Goal: Task Accomplishment & Management: Complete application form

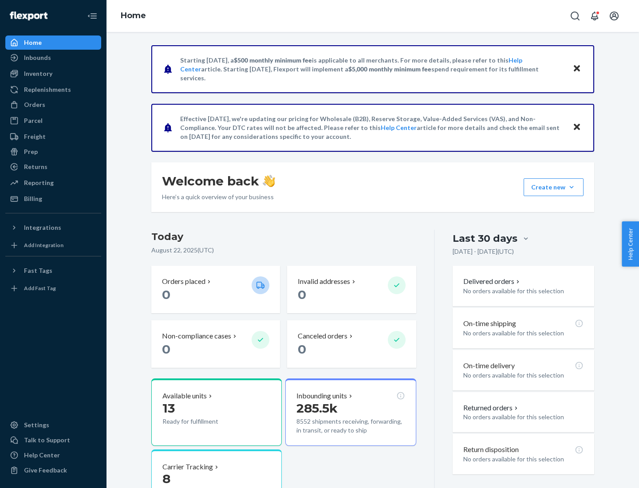
click at [571, 187] on button "Create new Create new inbound Create new order Create new product" at bounding box center [553, 187] width 60 height 18
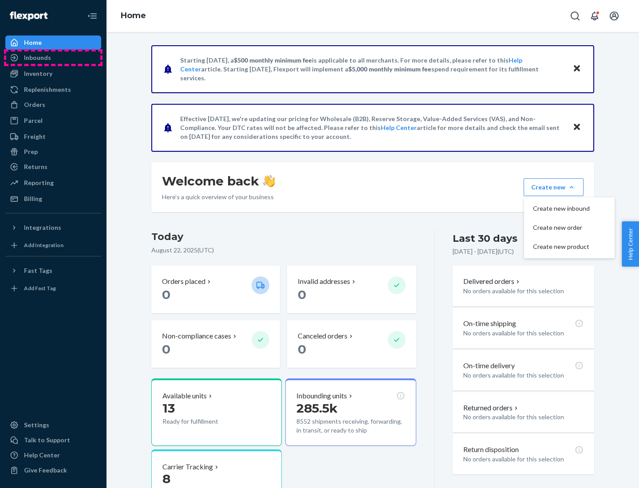
click at [53, 58] on div "Inbounds" at bounding box center [53, 57] width 94 height 12
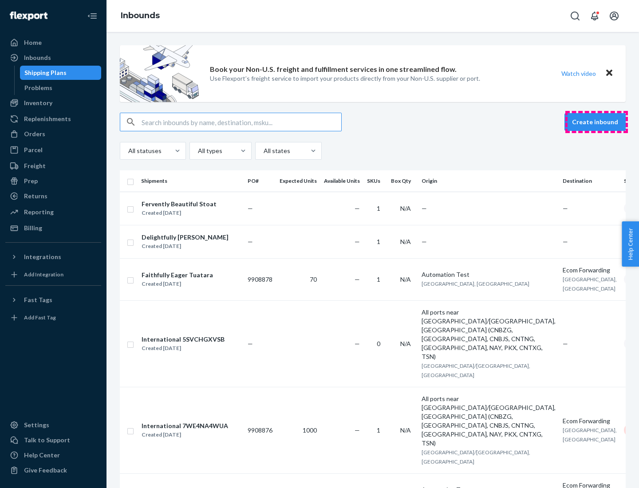
click at [596, 122] on button "Create inbound" at bounding box center [594, 122] width 61 height 18
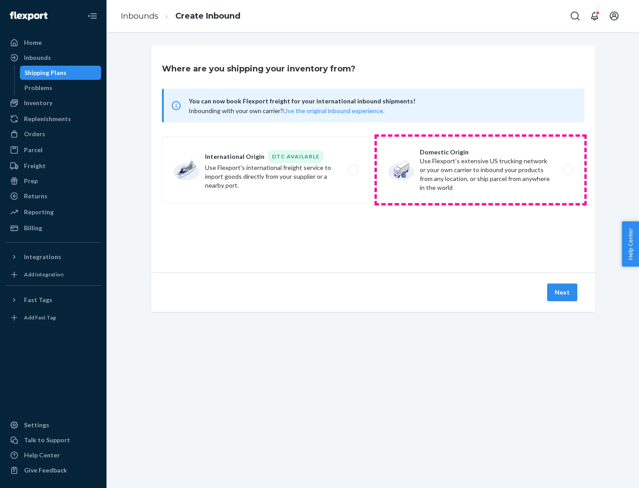
click at [480, 170] on label "Domestic Origin Use Flexport’s extensive US trucking network or your own carrie…" at bounding box center [481, 170] width 208 height 67
click at [567, 170] on input "Domestic Origin Use Flexport’s extensive US trucking network or your own carrie…" at bounding box center [570, 170] width 6 height 6
radio input "true"
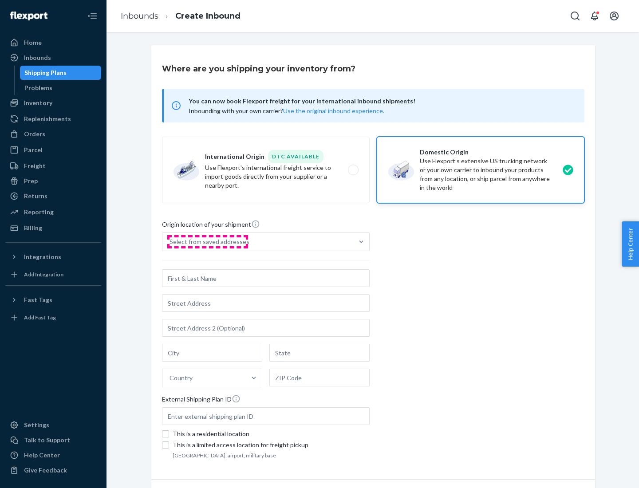
click at [207, 242] on div "Select from saved addresses" at bounding box center [209, 241] width 80 height 9
click at [170, 242] on input "Select from saved addresses" at bounding box center [169, 241] width 1 height 9
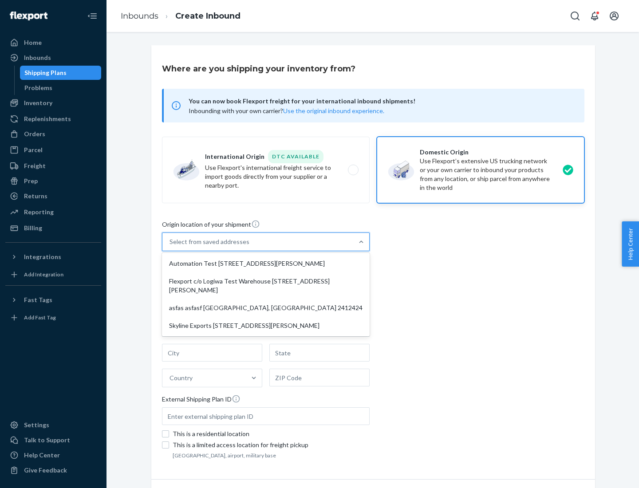
scroll to position [4, 0]
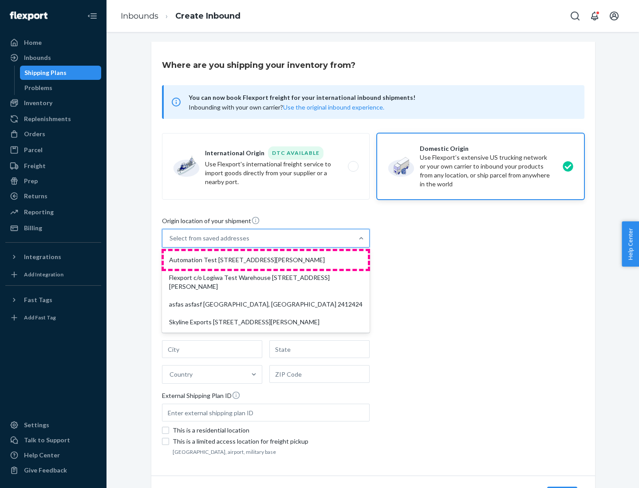
click at [266, 260] on div "Automation Test [STREET_ADDRESS][PERSON_NAME]" at bounding box center [266, 260] width 204 height 18
click at [170, 243] on input "option Automation Test [STREET_ADDRESS][PERSON_NAME] focused, 1 of 4. 4 results…" at bounding box center [169, 238] width 1 height 9
type input "Automation Test"
type input "9th Floor"
type input "[GEOGRAPHIC_DATA]"
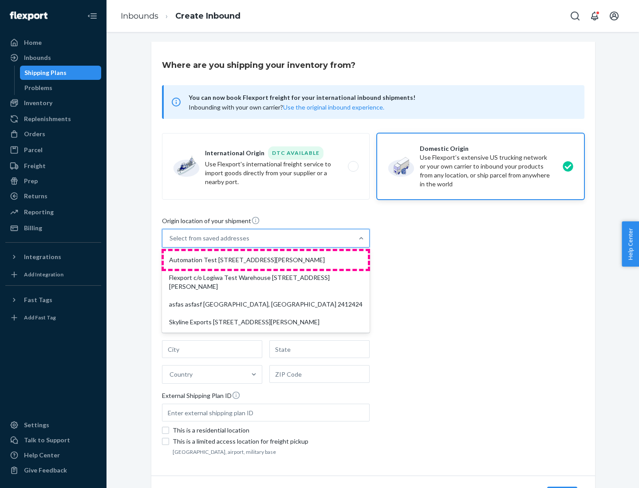
type input "CA"
type input "94104"
type input "[STREET_ADDRESS][PERSON_NAME]"
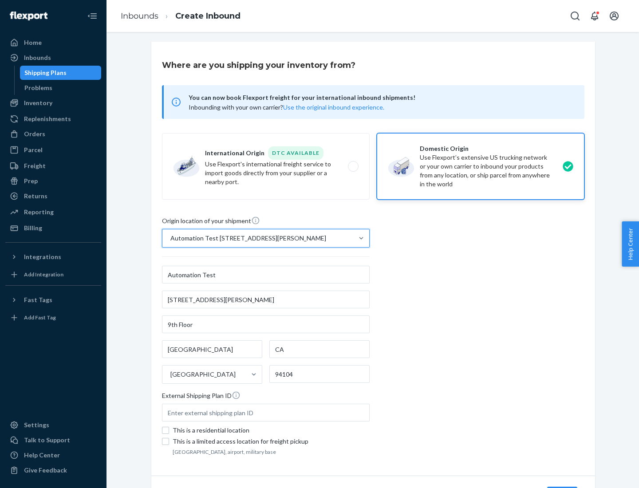
scroll to position [52, 0]
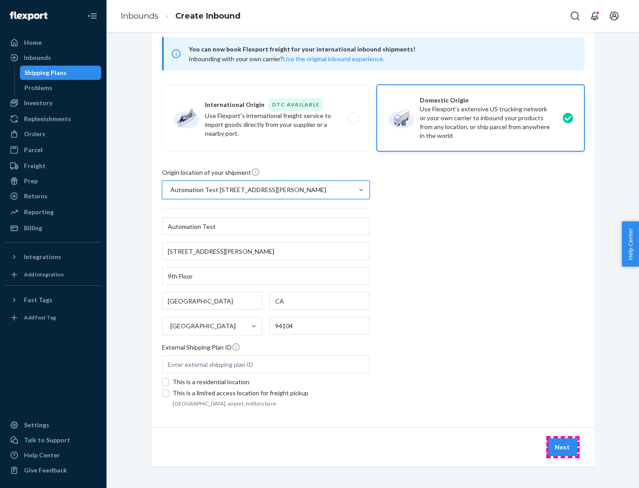
click at [562, 447] on button "Next" at bounding box center [562, 447] width 30 height 18
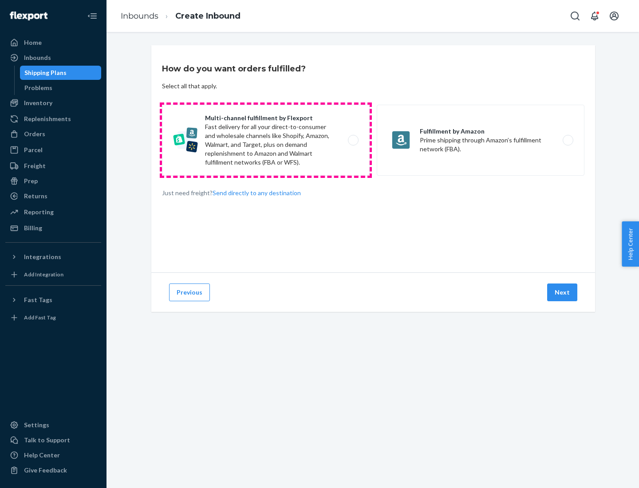
click at [266, 140] on label "Multi-channel fulfillment by Flexport Fast delivery for all your direct-to-cons…" at bounding box center [266, 140] width 208 height 71
click at [353, 140] on input "Multi-channel fulfillment by Flexport Fast delivery for all your direct-to-cons…" at bounding box center [356, 140] width 6 height 6
radio input "true"
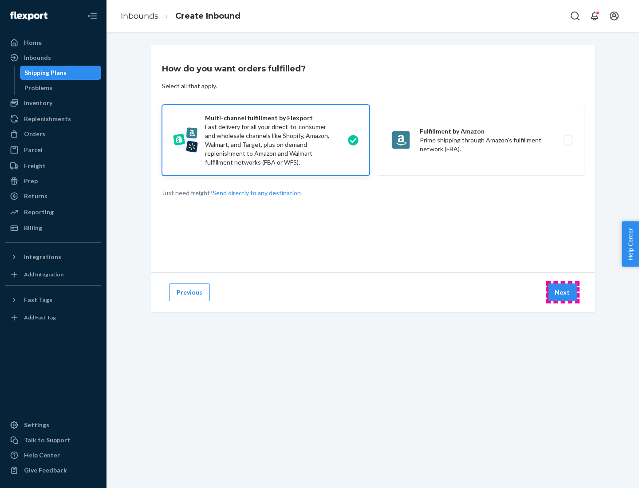
click at [562, 292] on button "Next" at bounding box center [562, 292] width 30 height 18
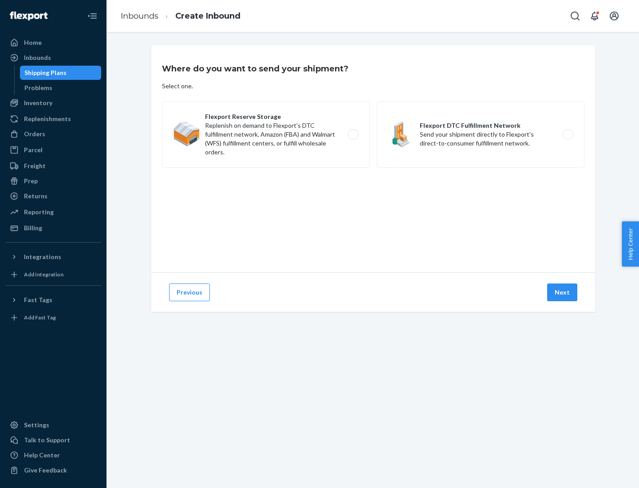
click at [480, 134] on label "Flexport DTC Fulfillment Network Send your shipment directly to Flexport's dire…" at bounding box center [481, 134] width 208 height 67
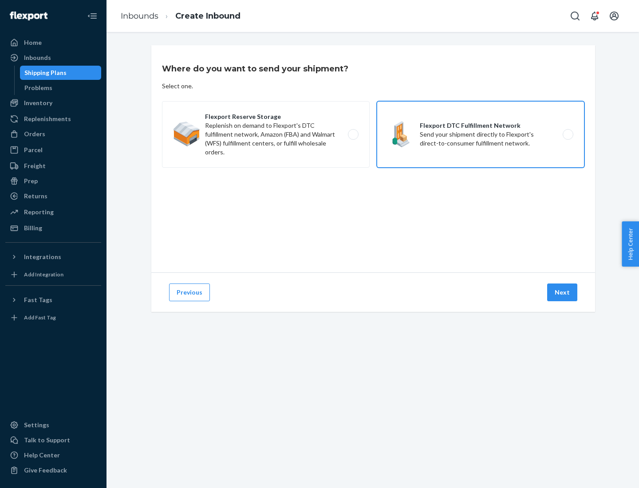
click at [567, 134] on input "Flexport DTC Fulfillment Network Send your shipment directly to Flexport's dire…" at bounding box center [570, 135] width 6 height 6
radio input "true"
click at [562, 292] on button "Next" at bounding box center [562, 292] width 30 height 18
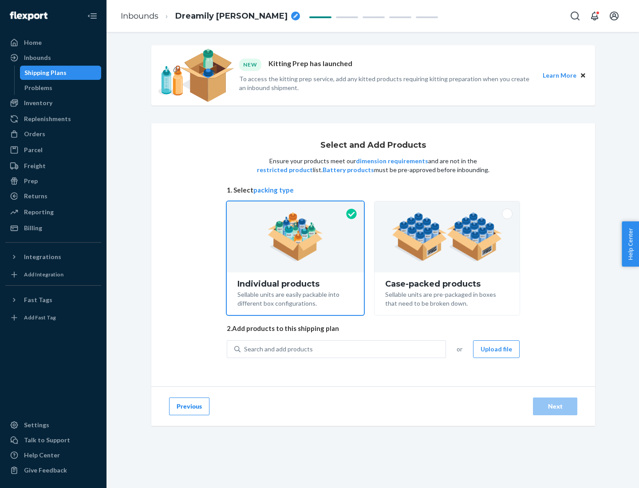
click at [447, 237] on img at bounding box center [447, 236] width 110 height 49
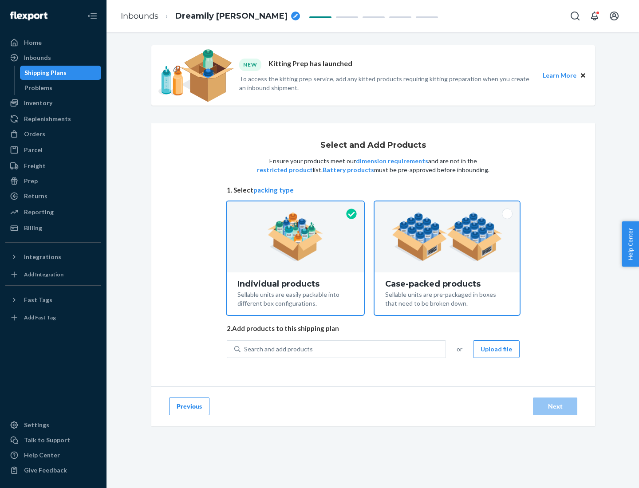
click at [447, 207] on input "Case-packed products Sellable units are pre-packaged in boxes that need to be b…" at bounding box center [447, 204] width 6 height 6
radio input "true"
radio input "false"
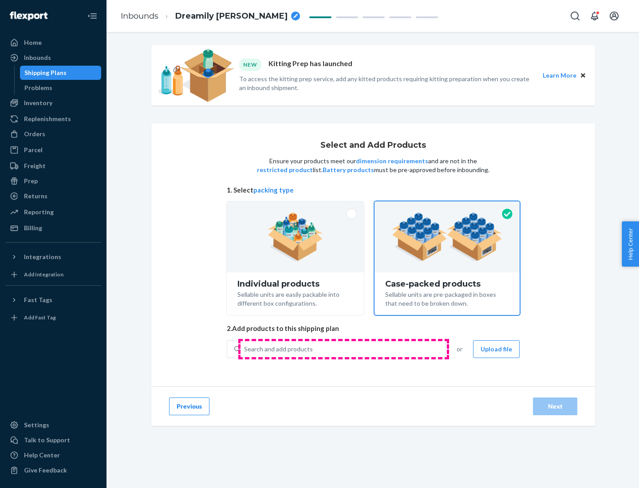
click at [343, 349] on div "Search and add products" at bounding box center [342, 349] width 205 height 16
click at [245, 349] on input "Search and add products" at bounding box center [244, 349] width 1 height 9
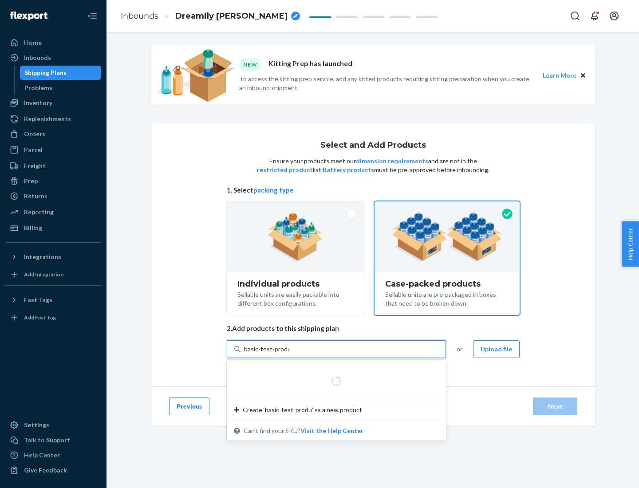
type input "basic-test-product-1"
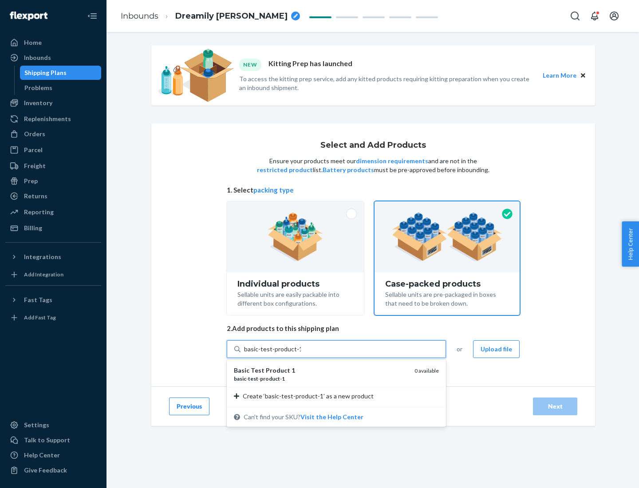
click at [321, 378] on div "basic - test - product - 1" at bounding box center [320, 379] width 173 height 8
click at [301, 353] on input "basic-test-product-1" at bounding box center [272, 349] width 57 height 9
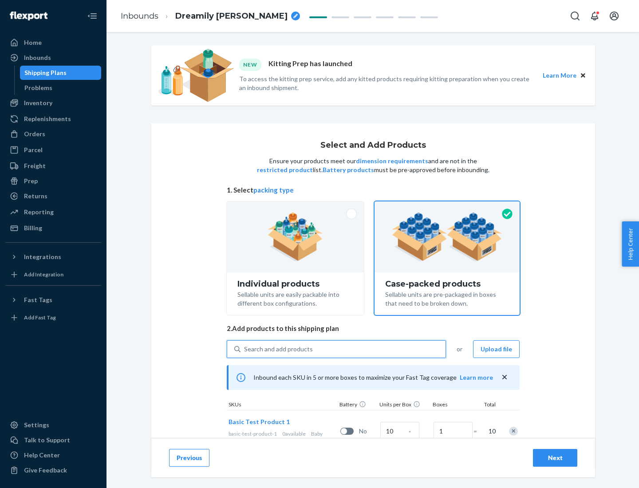
scroll to position [32, 0]
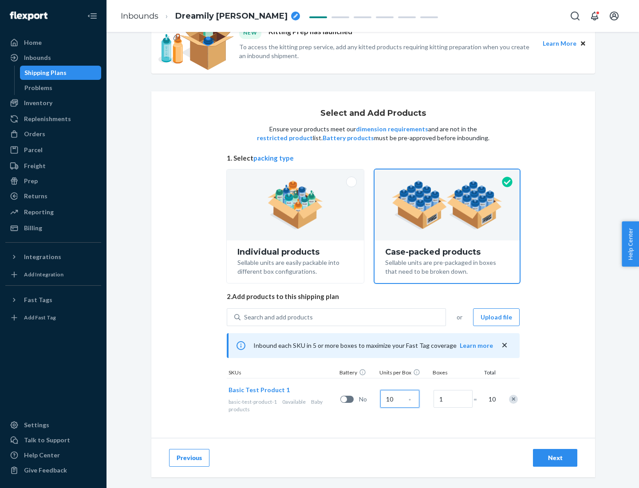
type input "10"
type input "7"
click at [555, 458] on div "Next" at bounding box center [554, 457] width 29 height 9
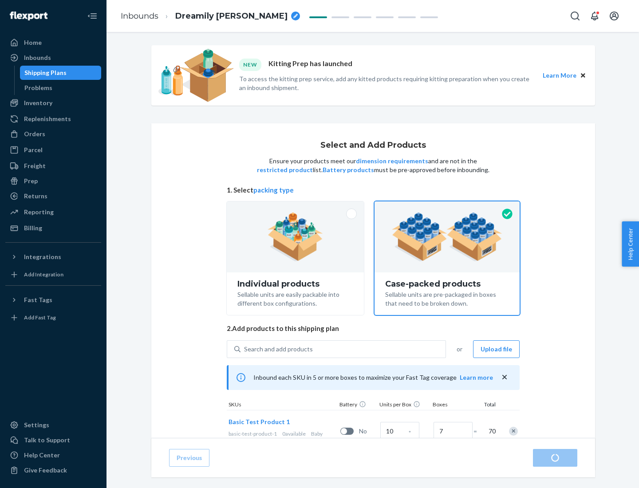
radio input "true"
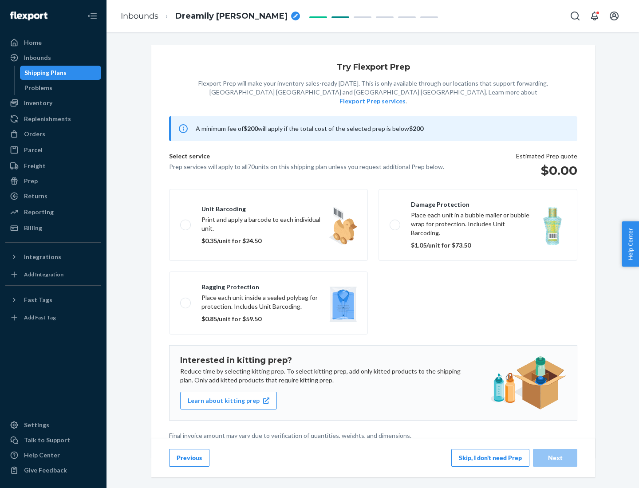
scroll to position [2, 0]
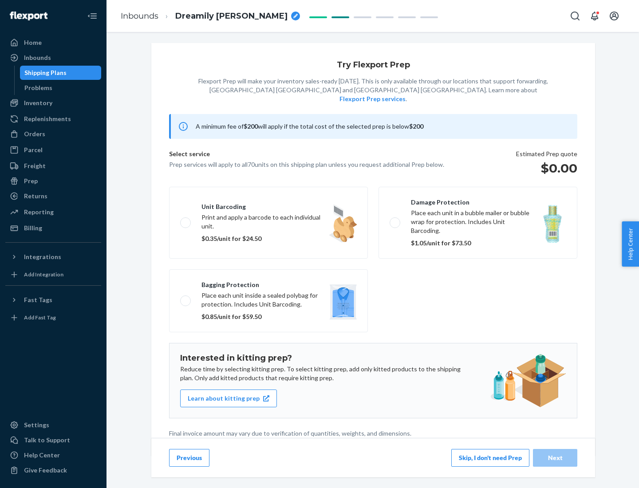
click at [268, 283] on label "Bagging protection Place each unit inside a sealed polybag for protection. Incl…" at bounding box center [268, 300] width 199 height 63
click at [186, 298] on input "Bagging protection Place each unit inside a sealed polybag for protection. Incl…" at bounding box center [183, 301] width 6 height 6
checkbox input "true"
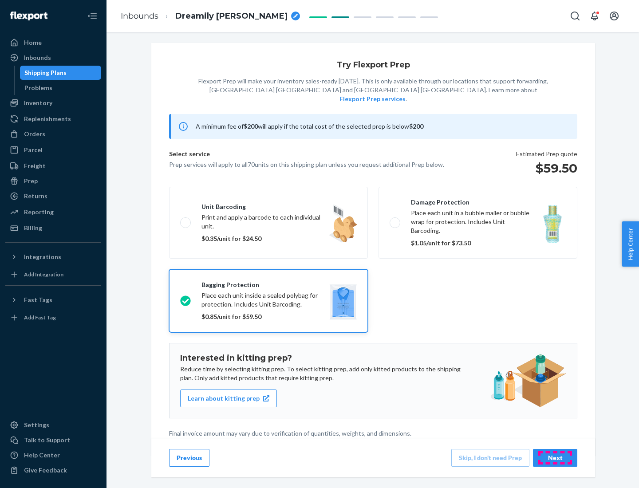
click at [555, 457] on div "Next" at bounding box center [554, 457] width 29 height 9
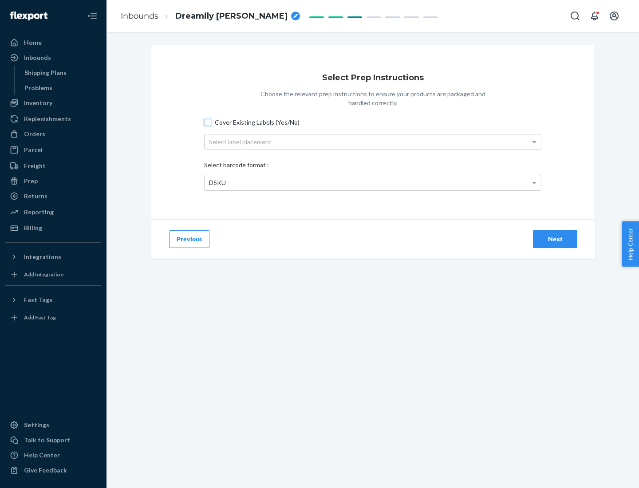
click at [208, 122] on input "Cover Existing Labels (Yes/No)" at bounding box center [207, 122] width 7 height 7
checkbox input "true"
click at [373, 141] on div "Select label placement" at bounding box center [372, 141] width 336 height 15
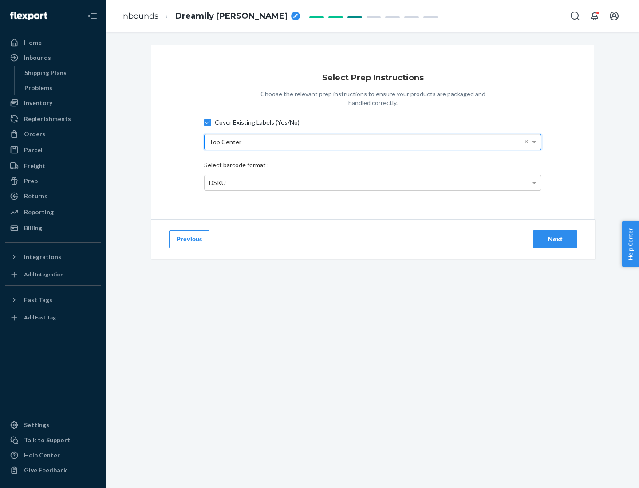
click at [373, 182] on div "DSKU" at bounding box center [372, 182] width 336 height 15
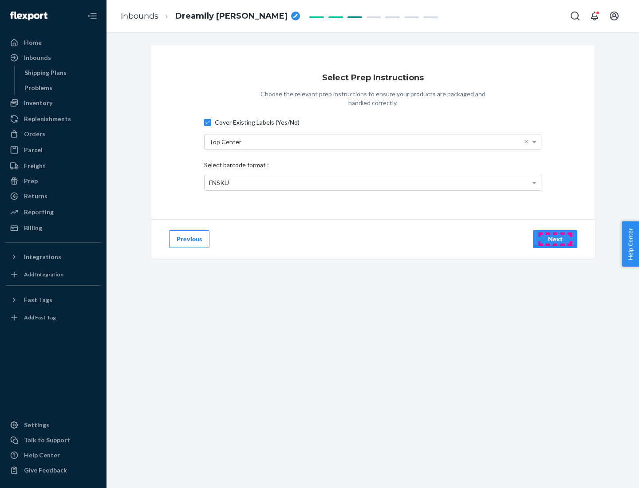
click at [555, 239] on div "Next" at bounding box center [554, 239] width 29 height 9
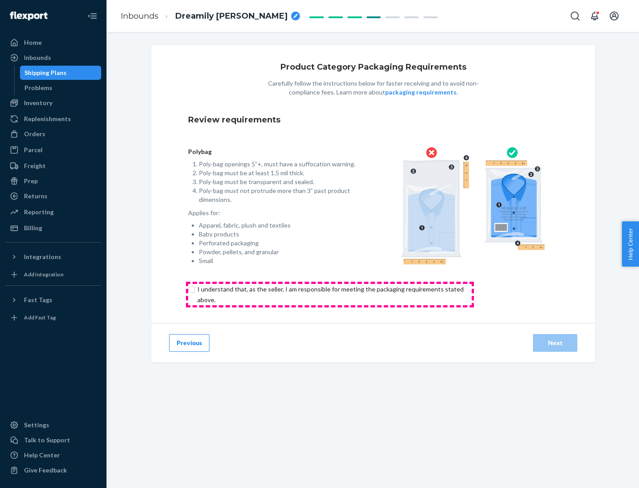
click at [330, 294] on input "checkbox" at bounding box center [335, 294] width 295 height 21
checkbox input "true"
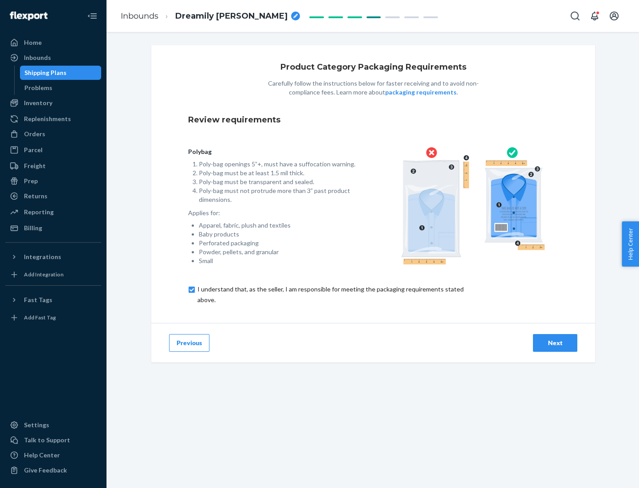
click at [555, 342] on div "Next" at bounding box center [554, 342] width 29 height 9
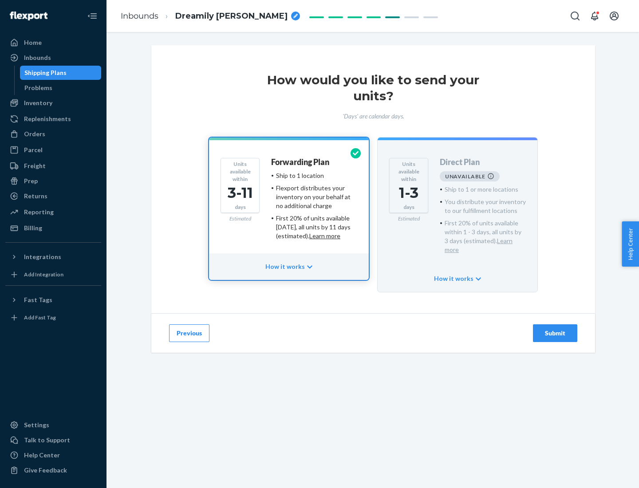
click at [301, 162] on h4 "Forwarding Plan" at bounding box center [300, 162] width 58 height 9
click at [555, 329] on div "Submit" at bounding box center [554, 333] width 29 height 9
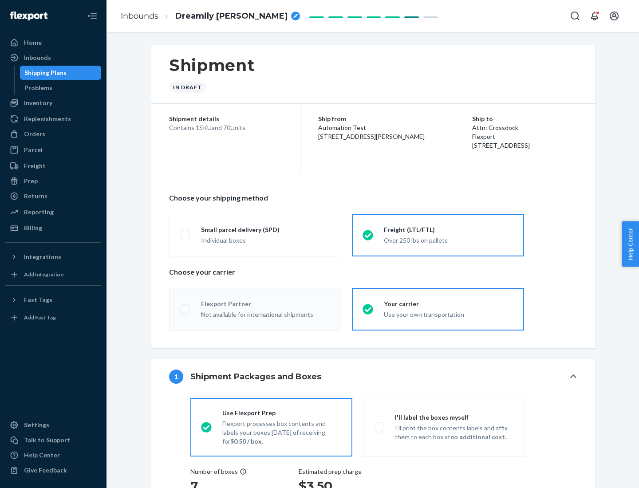
radio input "true"
radio input "false"
radio input "true"
radio input "false"
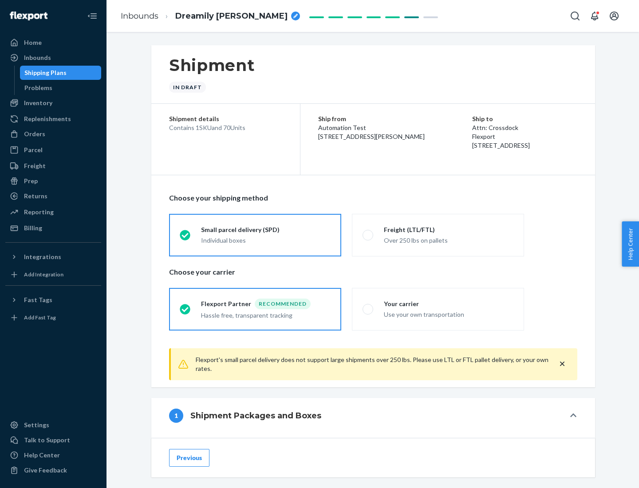
click at [438, 235] on div "Over 250 lbs on pallets" at bounding box center [449, 239] width 130 height 11
click at [368, 235] on input "Freight (LTL/FTL) Over 250 lbs on pallets" at bounding box center [365, 235] width 6 height 6
radio input "true"
radio input "false"
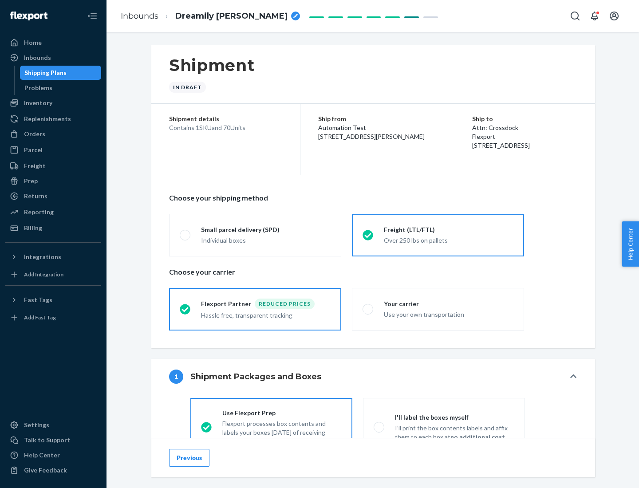
scroll to position [49, 0]
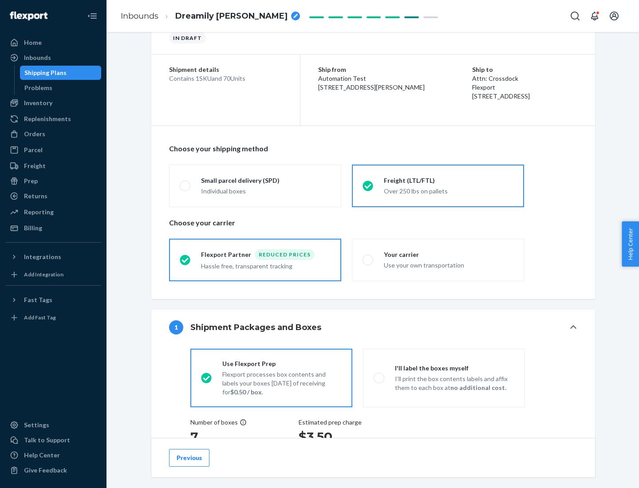
click at [438, 259] on div "Use your own transportation" at bounding box center [449, 264] width 130 height 11
click at [368, 259] on input "Your carrier Use your own transportation" at bounding box center [365, 260] width 6 height 6
radio input "true"
radio input "false"
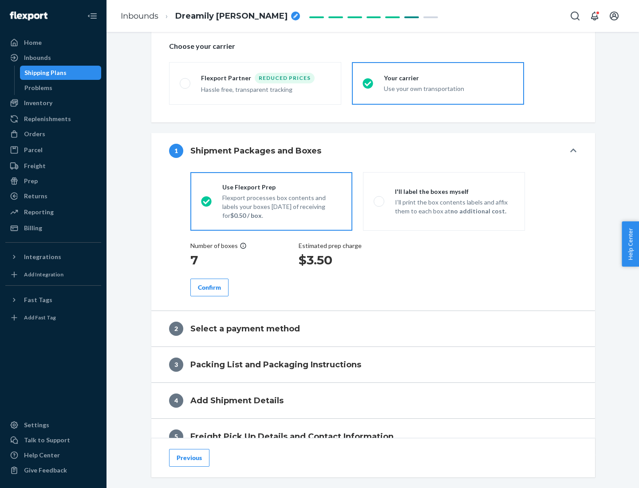
scroll to position [167, 0]
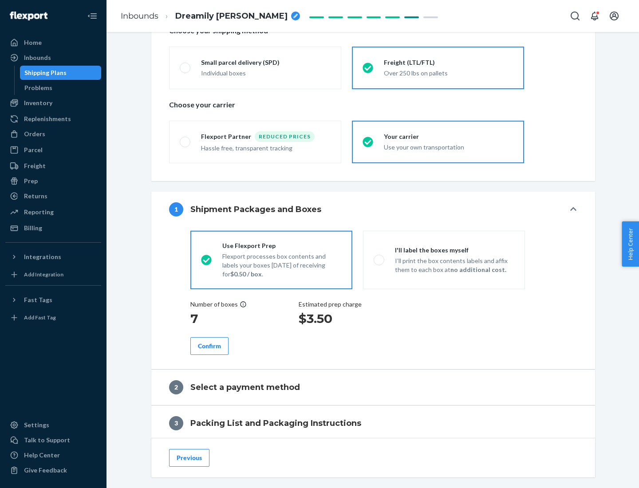
click at [444, 259] on p "I’ll print the box contents labels and affix them to each box at no additional …" at bounding box center [454, 265] width 119 height 18
click at [379, 259] on input "I'll label the boxes myself I’ll print the box contents labels and affix them t…" at bounding box center [376, 260] width 6 height 6
radio input "true"
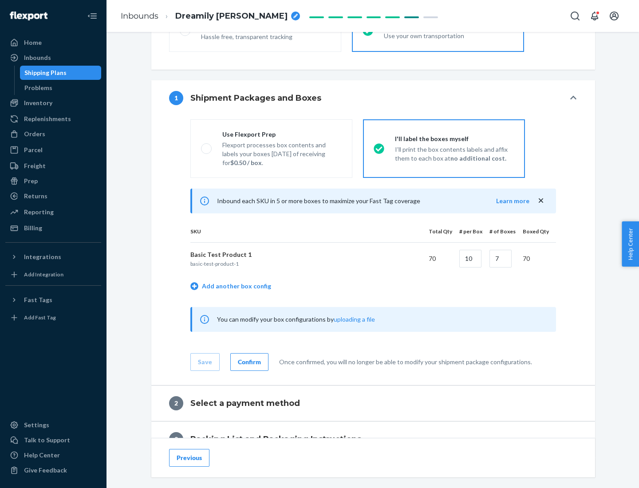
scroll to position [153, 0]
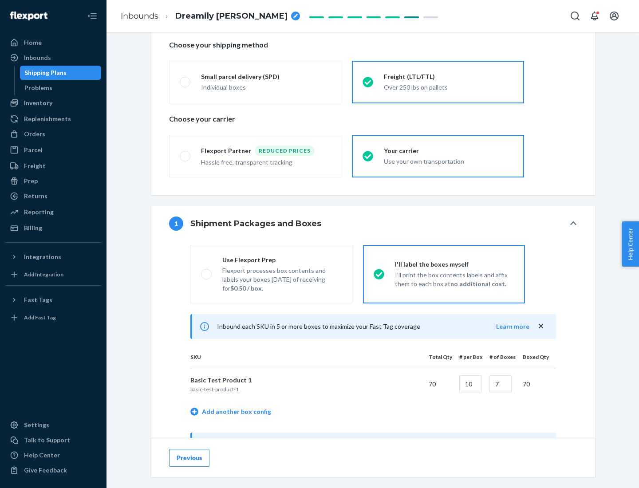
click at [282, 259] on div "Use Flexport Prep" at bounding box center [281, 259] width 119 height 9
click at [207, 271] on input "Use Flexport Prep Flexport processes box contents and labels your boxes [DATE] …" at bounding box center [204, 274] width 6 height 6
radio input "true"
radio input "false"
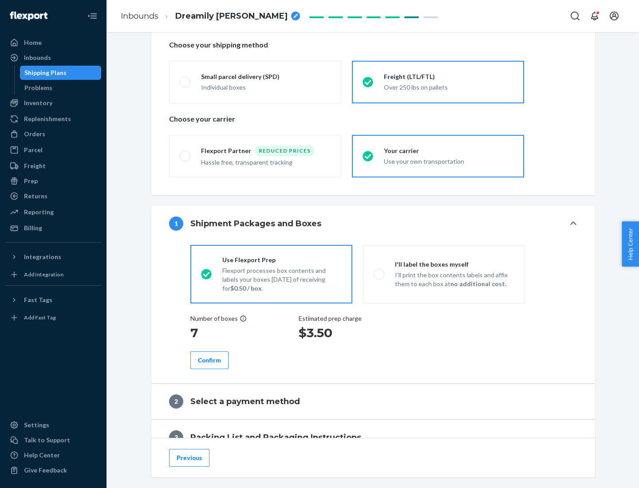
scroll to position [253, 0]
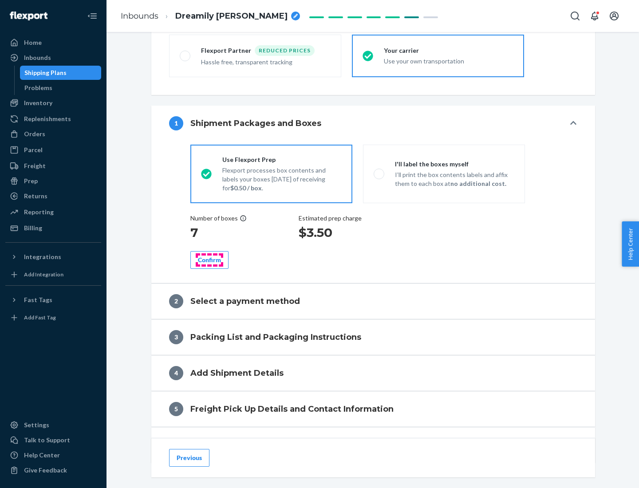
click at [209, 259] on div "Confirm" at bounding box center [209, 259] width 23 height 9
radio input "false"
